Goal: Information Seeking & Learning: Learn about a topic

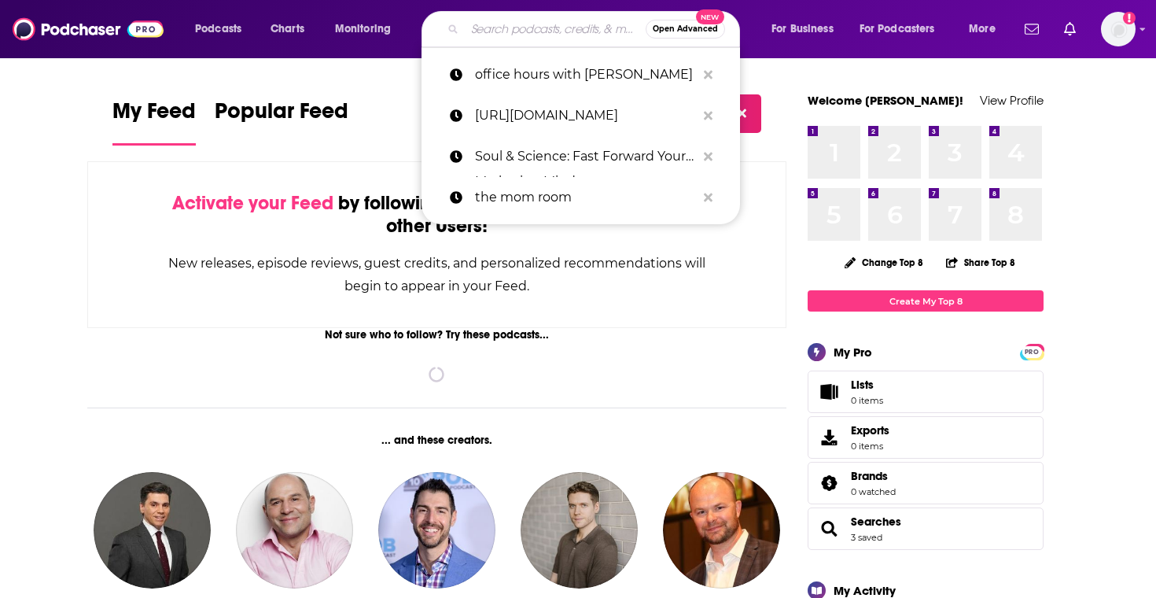
click at [544, 31] on input "Search podcasts, credits, & more..." at bounding box center [555, 29] width 181 height 25
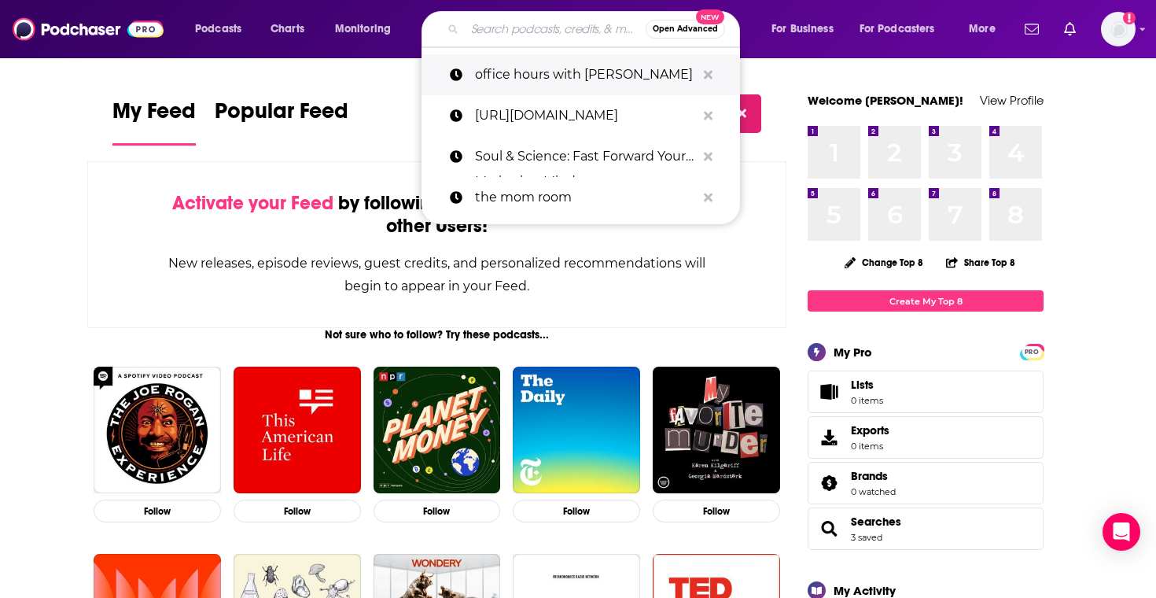
paste input "Motley Fool Money"
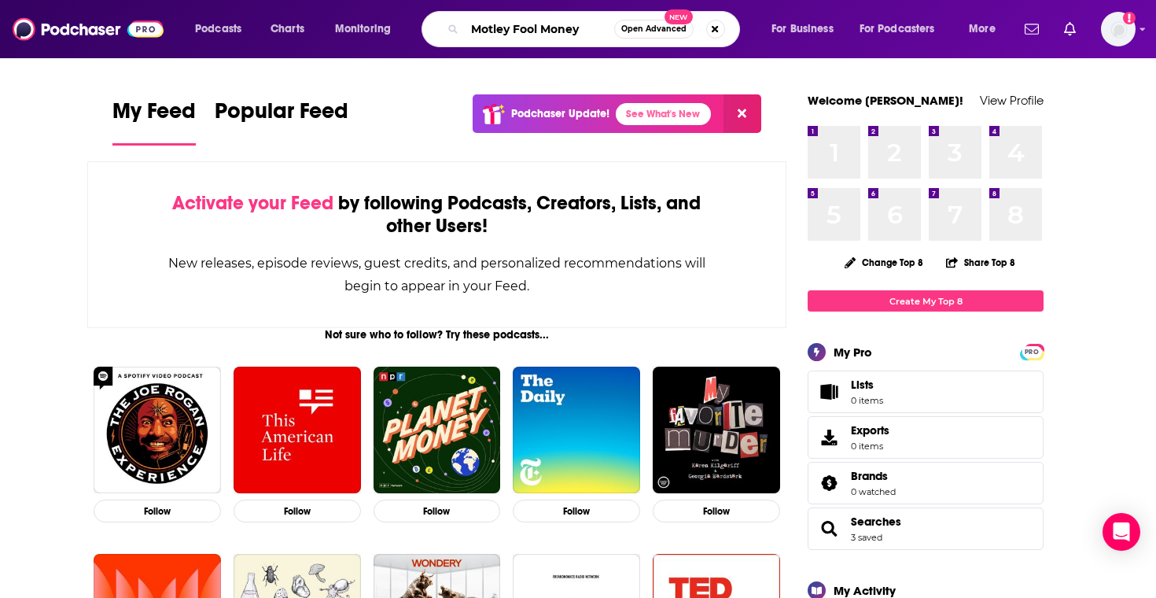
type input "Motley Fool Money"
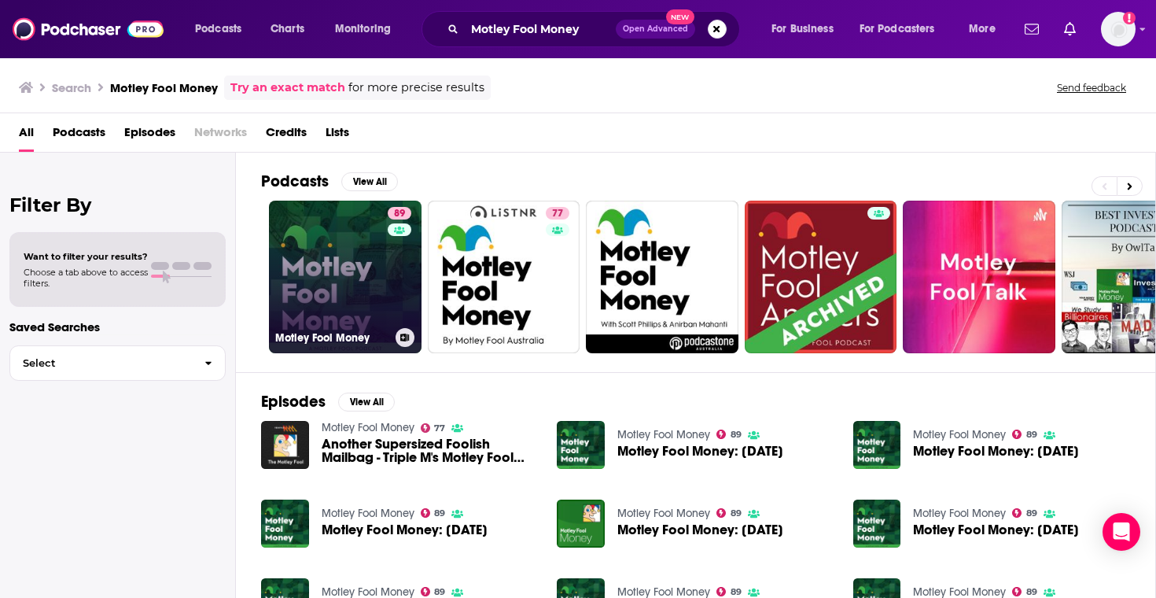
click at [379, 300] on link "89 Motley Fool Money" at bounding box center [345, 276] width 153 height 153
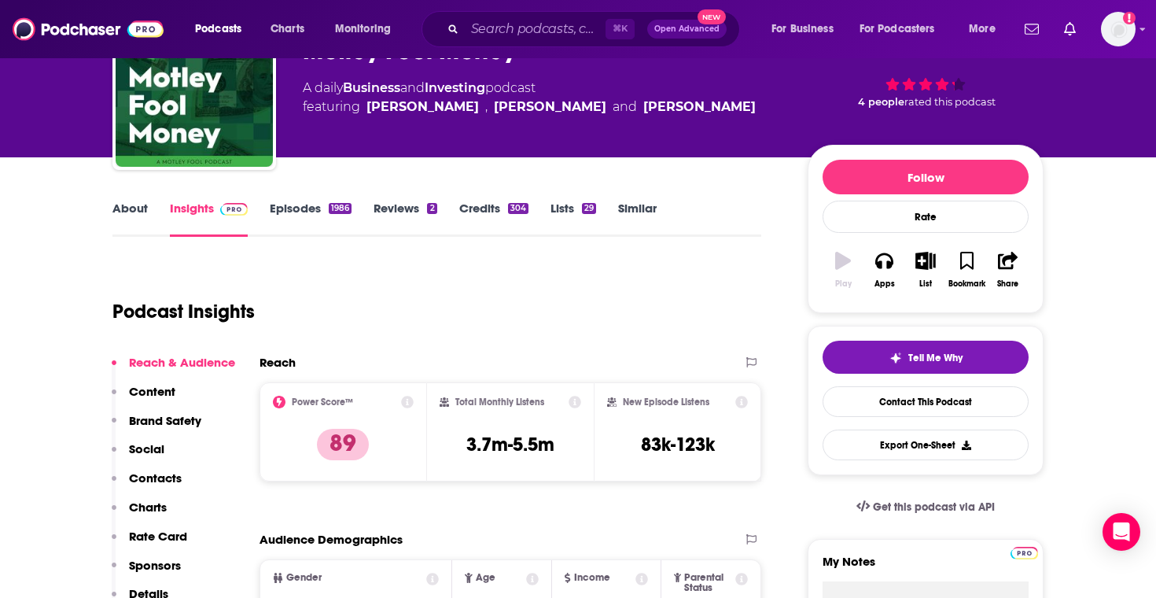
scroll to position [113, 0]
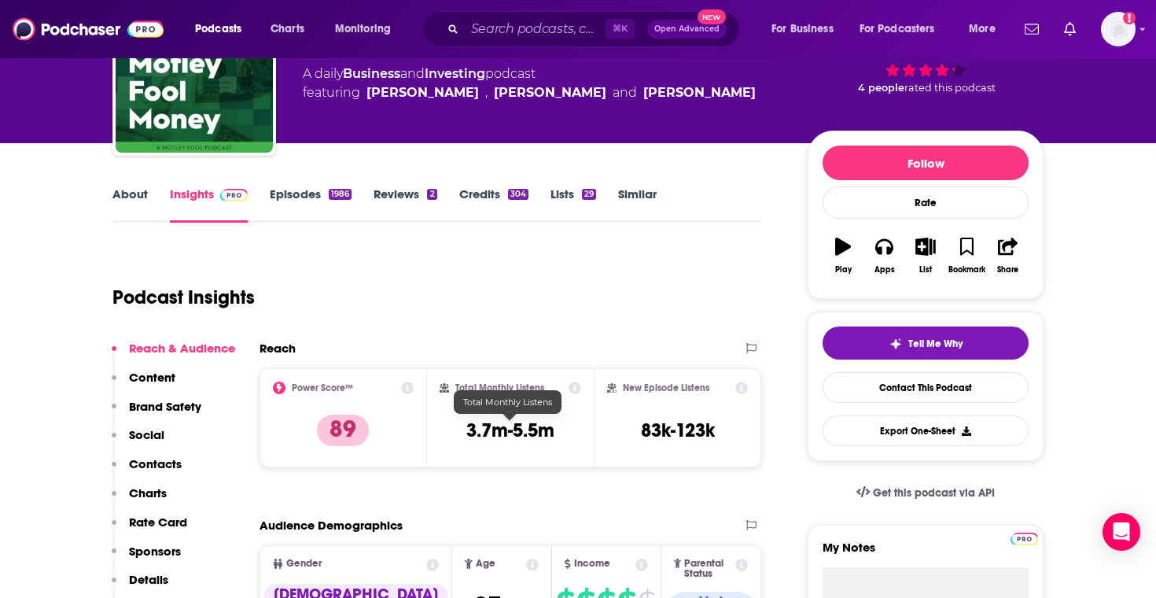
click at [513, 434] on h3 "3.7m-5.5m" at bounding box center [510, 430] width 88 height 24
click at [510, 432] on h3 "3.7m-5.5m" at bounding box center [510, 430] width 88 height 24
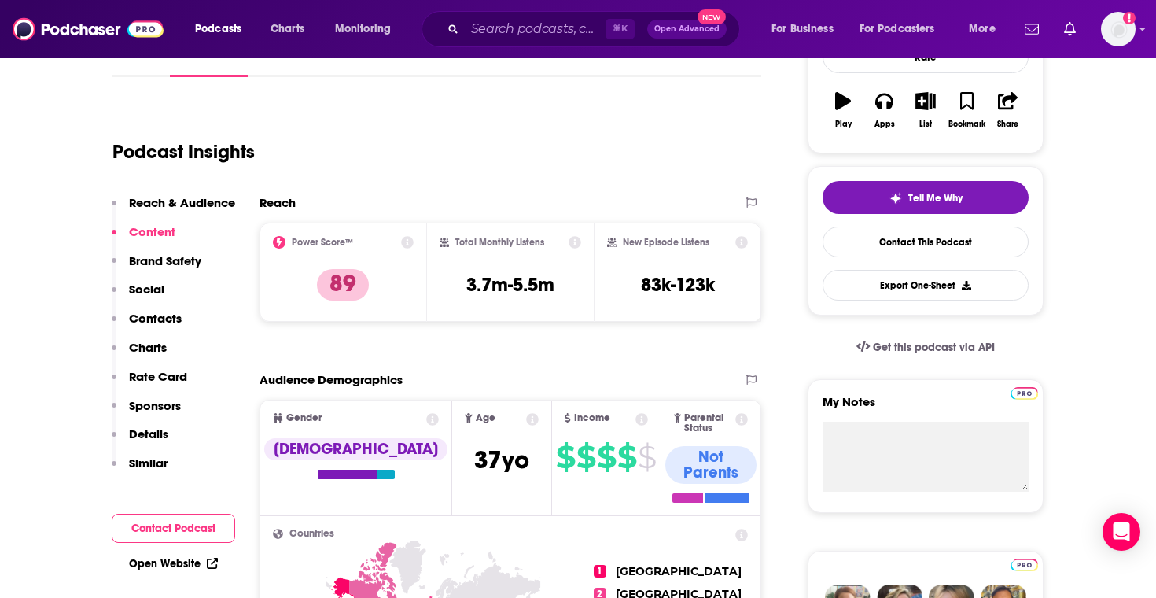
scroll to position [245, 0]
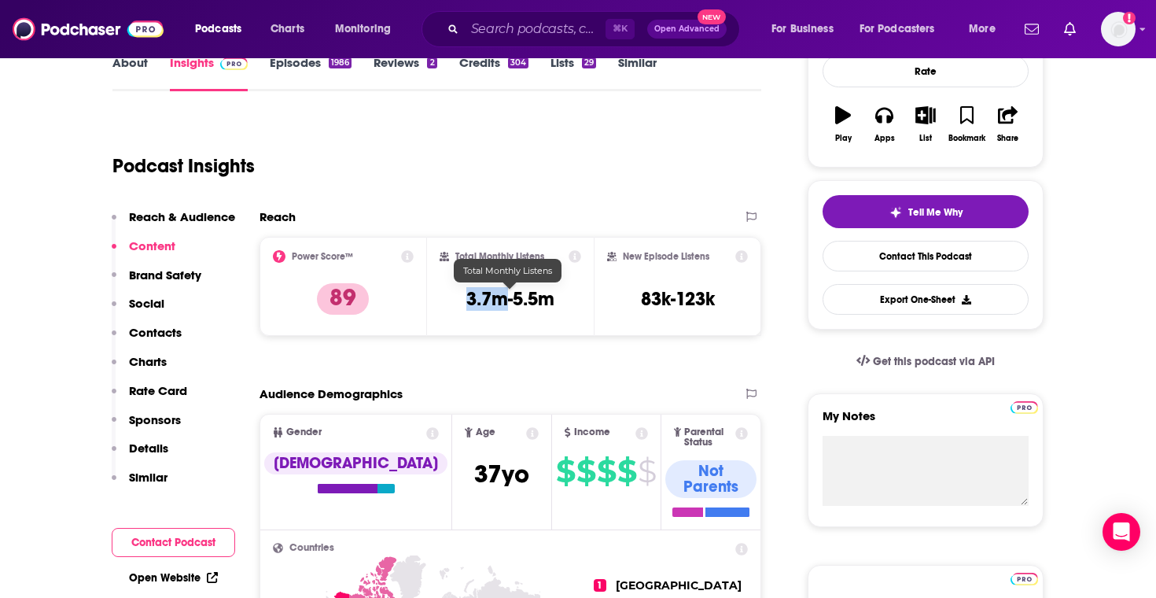
drag, startPoint x: 465, startPoint y: 301, endPoint x: 505, endPoint y: 302, distance: 40.1
click at [505, 302] on div "Total Monthly Listens 3.7m-5.5m" at bounding box center [511, 286] width 142 height 72
copy h3 "3.7m"
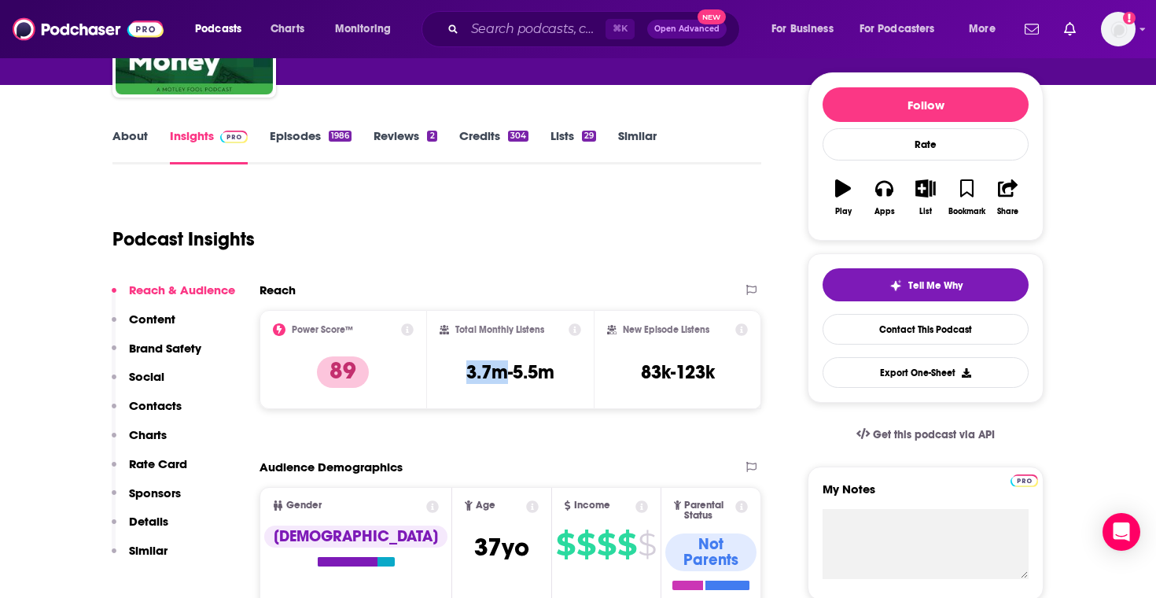
scroll to position [64, 0]
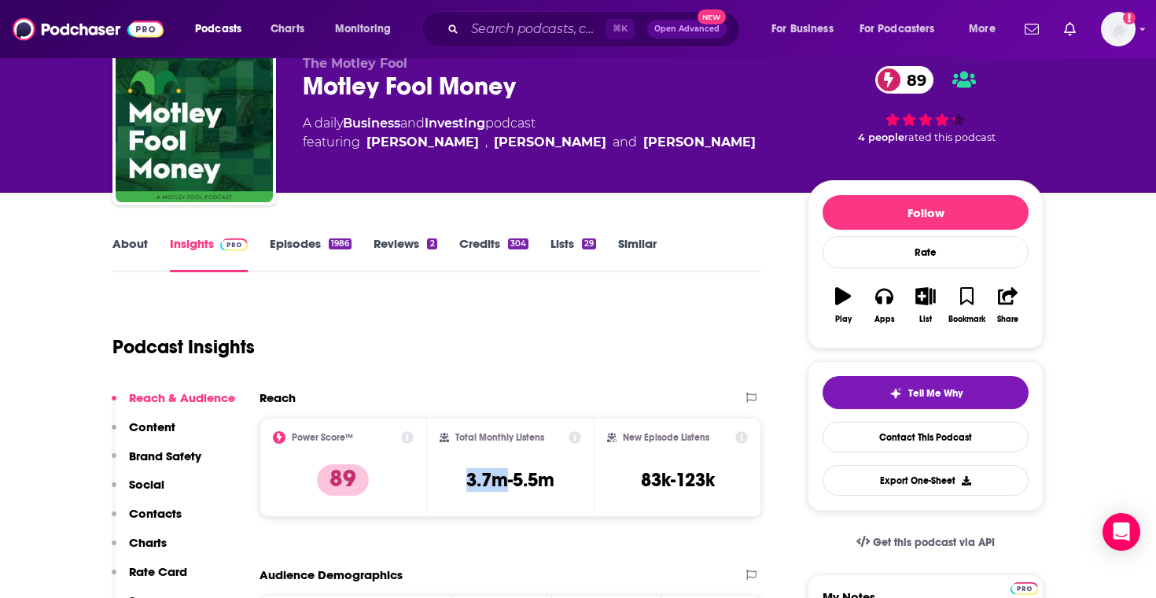
click at [324, 241] on link "Episodes 1986" at bounding box center [311, 254] width 82 height 36
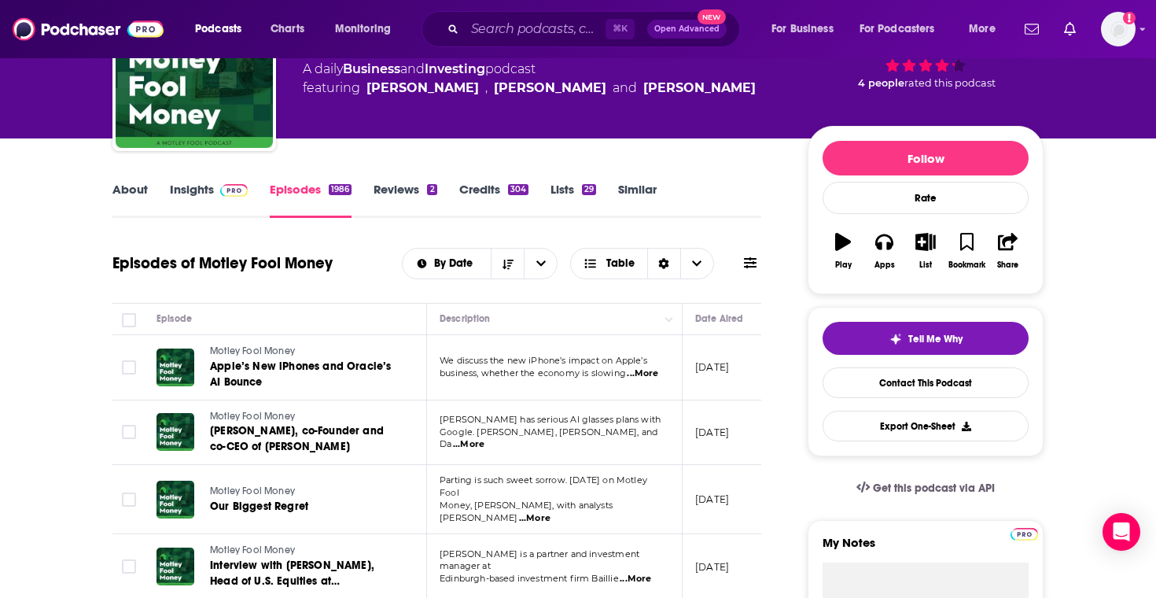
scroll to position [119, 0]
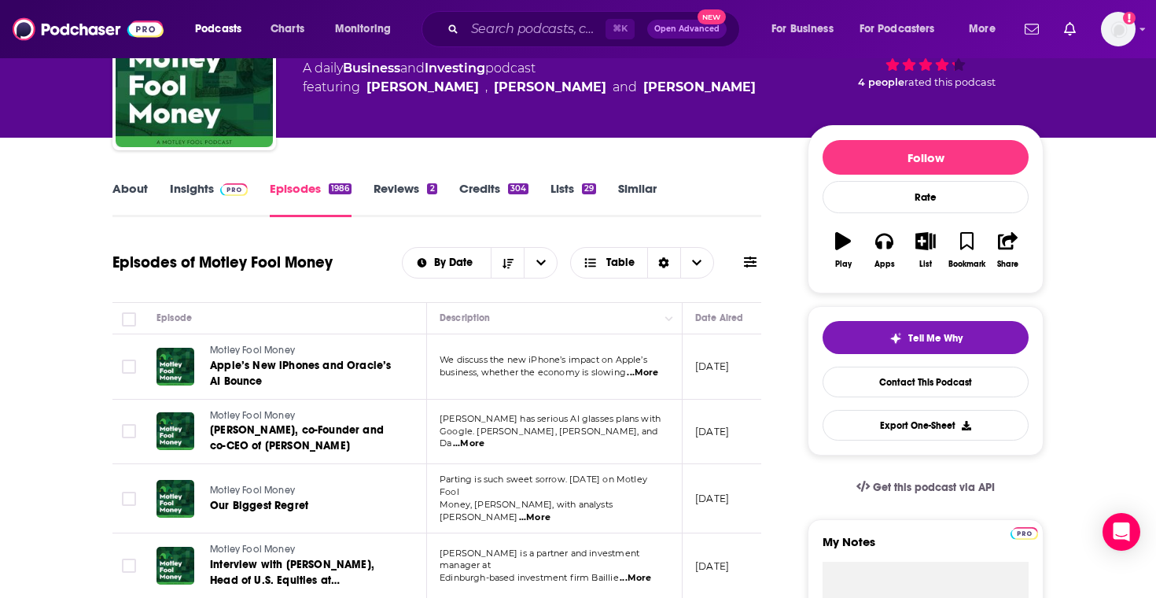
click at [112, 187] on link "About" at bounding box center [129, 199] width 35 height 36
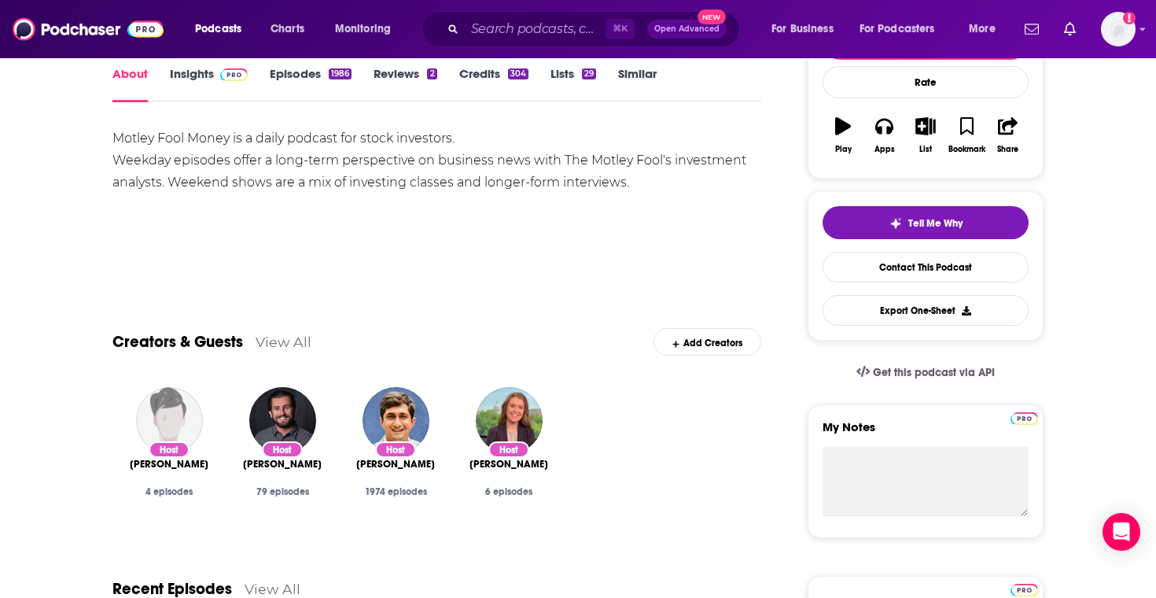
scroll to position [198, 0]
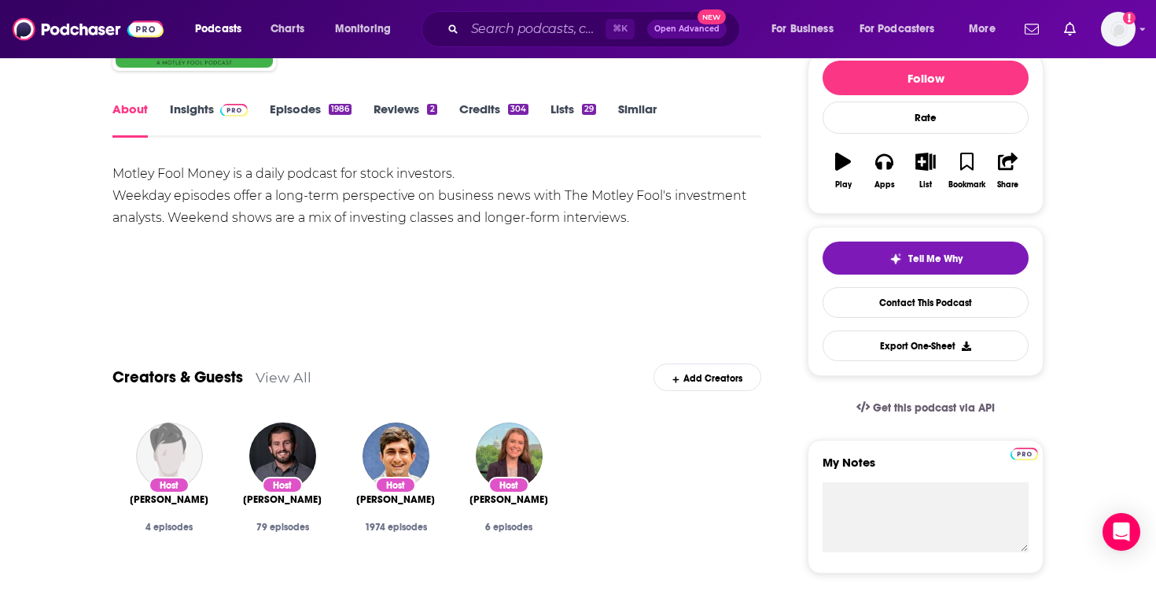
click at [215, 110] on span at bounding box center [231, 108] width 34 height 15
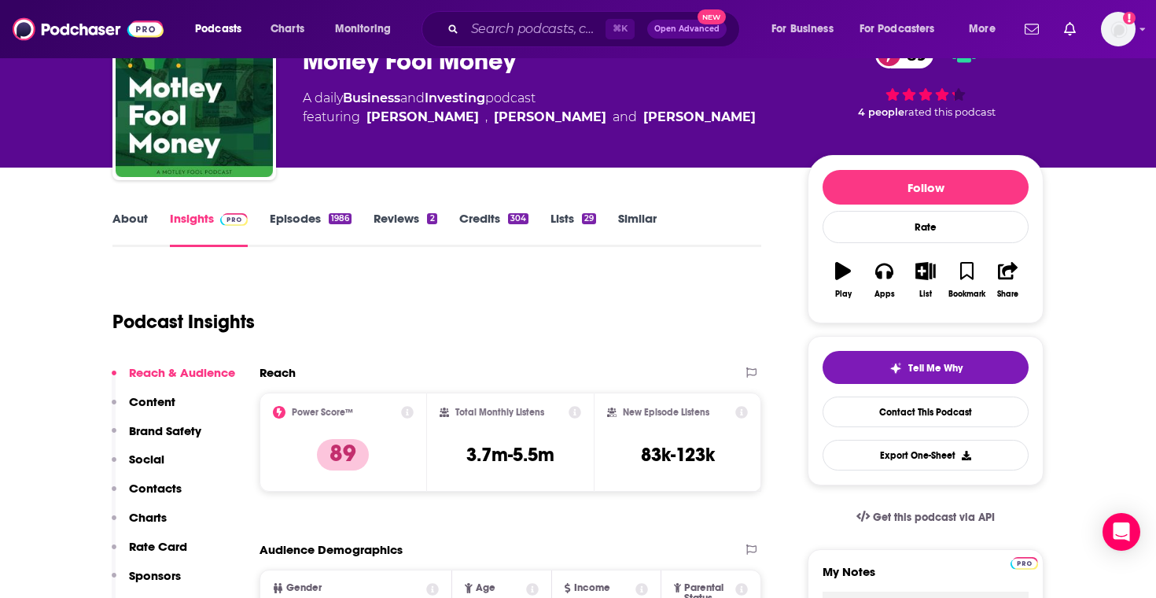
scroll to position [278, 0]
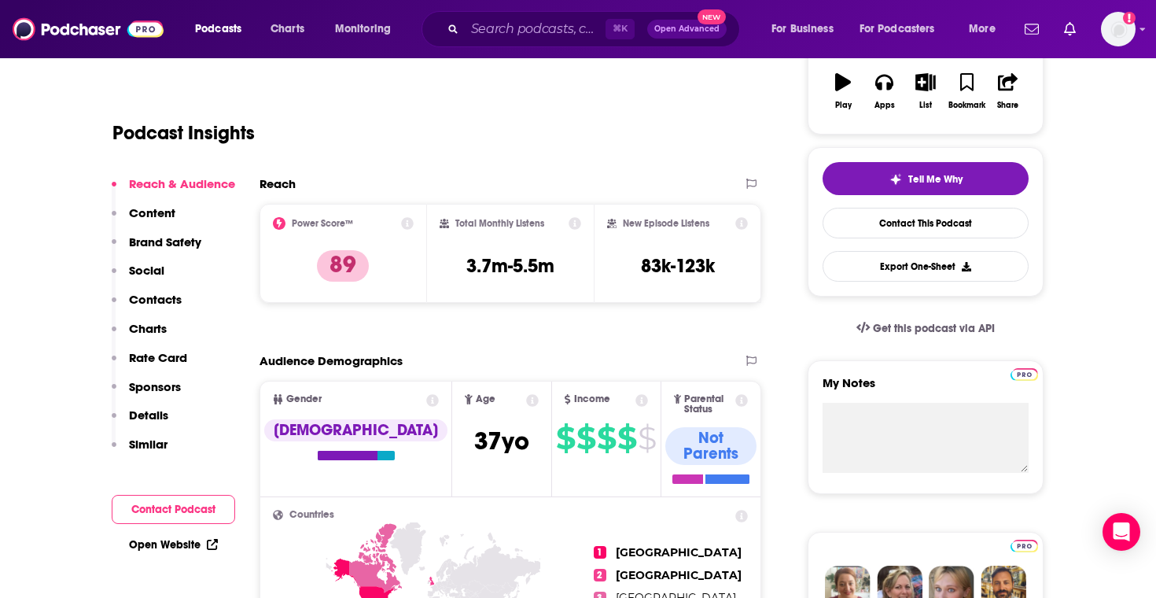
click at [574, 223] on icon at bounding box center [574, 223] width 13 height 13
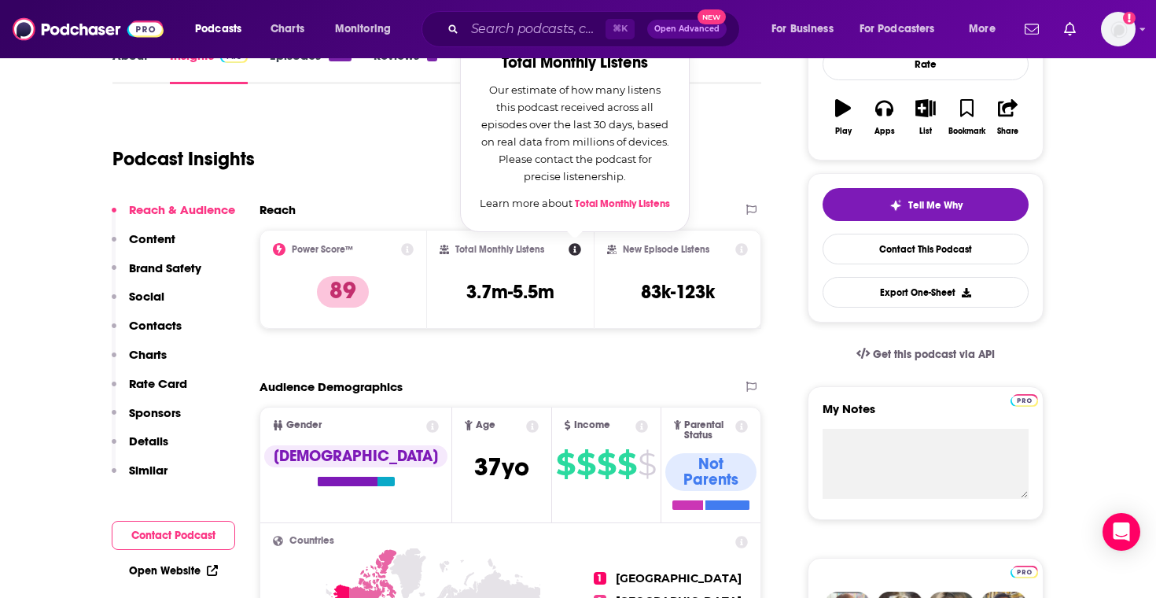
scroll to position [248, 0]
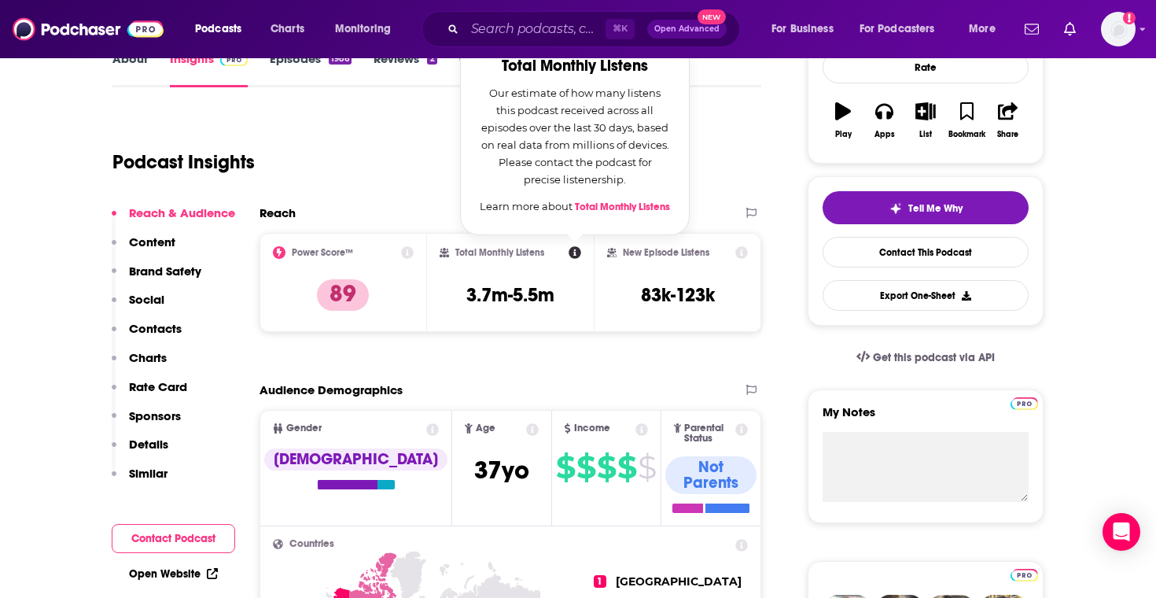
click at [515, 270] on div "Total Monthly Listens Total Monthly Listens Our estimate of how many listens th…" at bounding box center [511, 282] width 142 height 72
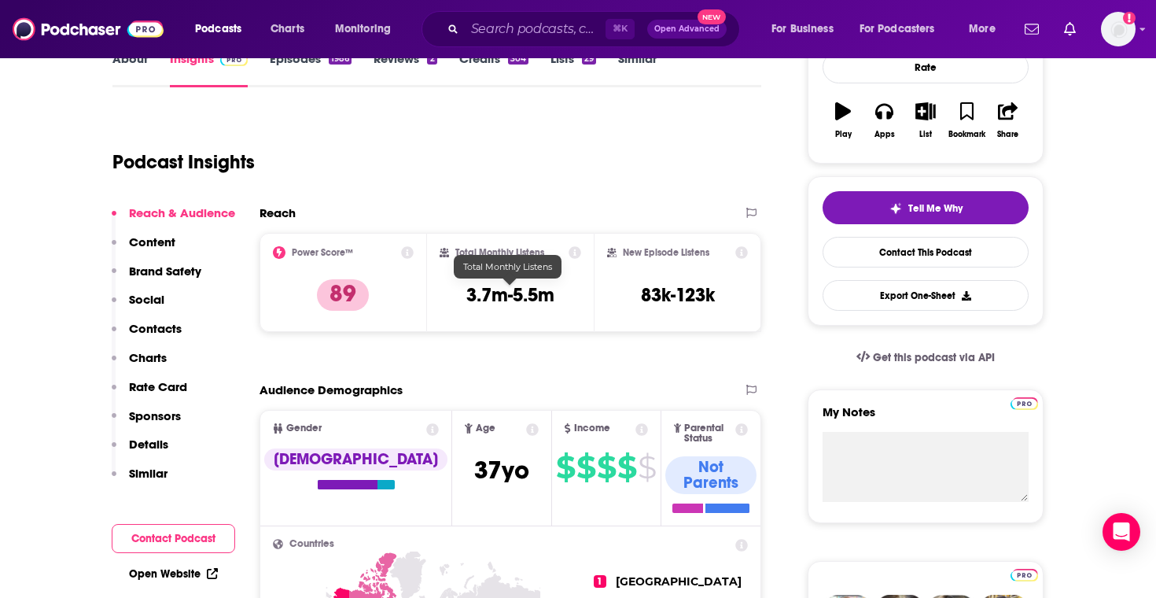
click at [508, 292] on h3 "3.7m-5.5m" at bounding box center [510, 295] width 88 height 24
